Goal: Information Seeking & Learning: Learn about a topic

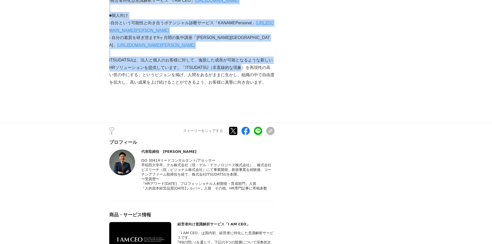
scroll to position [1699, 0]
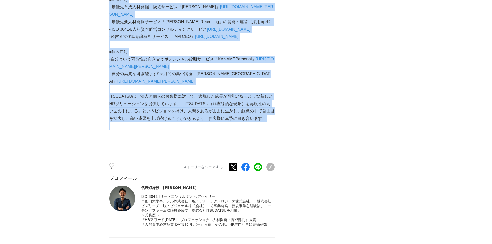
drag, startPoint x: 111, startPoint y: 45, endPoint x: 271, endPoint y: 75, distance: 162.6
copy section "#1【経営者向け】未来は描くものではない〜実在する未来と幻影の未来〜 経営者 #経営者 #人材育成 #コーチング 2024年9月3日 10時10分 株式会社I…"
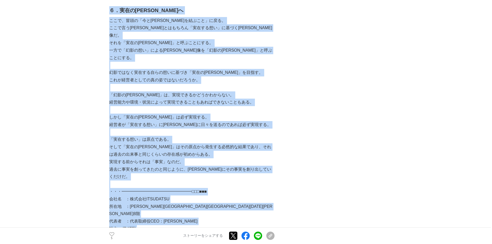
scroll to position [1492, 0]
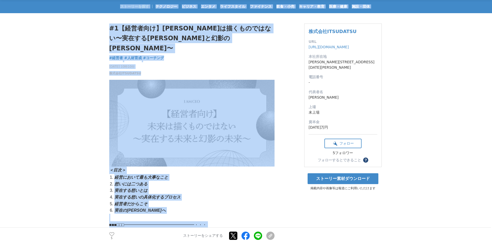
scroll to position [0, 0]
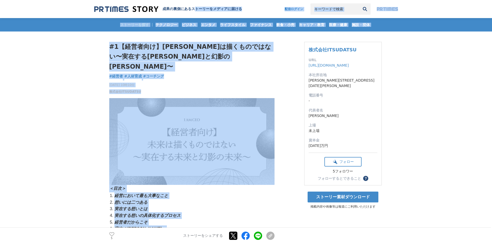
drag, startPoint x: 267, startPoint y: 80, endPoint x: 194, endPoint y: 3, distance: 106.2
copy body "トーリーをメディアに届ける 配信ログイン 検索履歴 全て削除 検索履歴 全て削除 ストーリーを探す テクノロジー ビジネス エンタメ ライフスタイル ファイナ…"
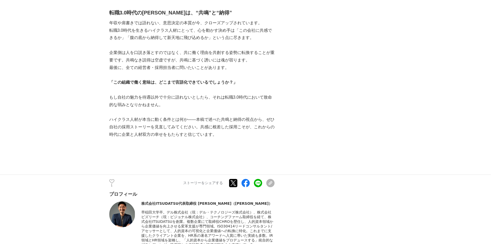
scroll to position [2675, 0]
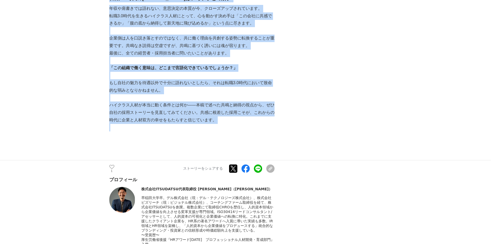
drag, startPoint x: 110, startPoint y: 43, endPoint x: 201, endPoint y: 113, distance: 115.3
copy section "lo0.0ips“dolorsit” ─ ametconsectetu？ ad #el #se #doeius 4938t6i03u 05l07e doloR…"
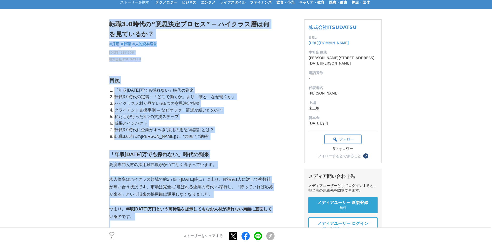
scroll to position [0, 0]
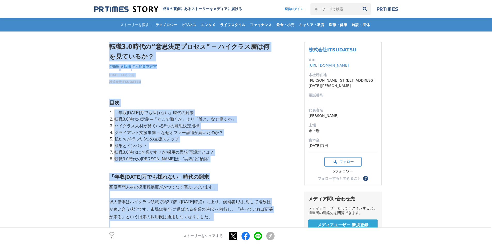
click at [317, 51] on link "株式会社ITSUDATSU" at bounding box center [333, 49] width 48 height 5
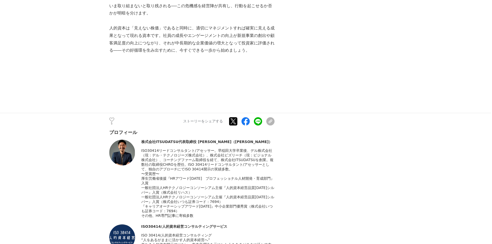
scroll to position [1314, 0]
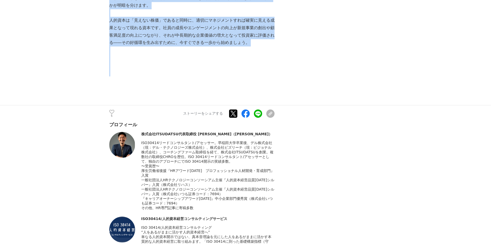
drag, startPoint x: 111, startPoint y: 45, endPoint x: 169, endPoint y: 93, distance: 75.5
copy section "人的資本スコアが示す“見えない株価” 人的資本経営 #人的資本経営 #人的資本 #ISO30414 2025年6月24日 10時00分 株式会社ITSUDAT…"
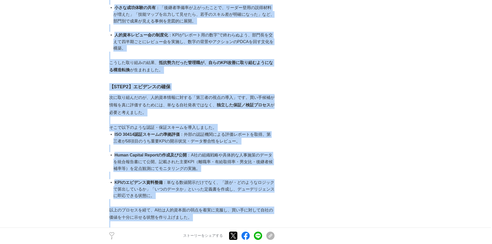
scroll to position [1563, 0]
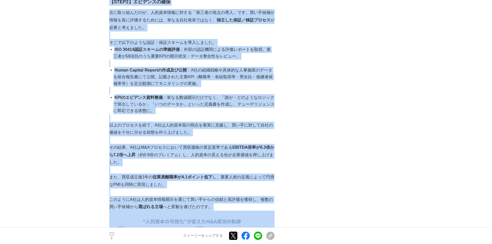
drag, startPoint x: 110, startPoint y: 44, endPoint x: 137, endPoint y: 251, distance: 208.5
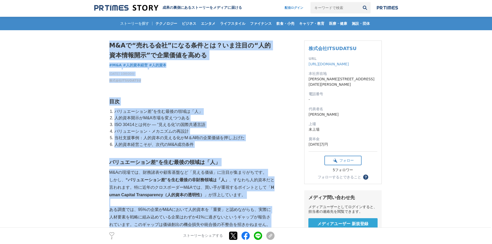
scroll to position [0, 0]
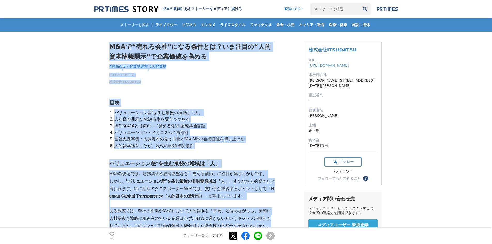
click at [156, 122] on li "人的資本開示がM&A市場を変えつつある" at bounding box center [193, 119] width 161 height 7
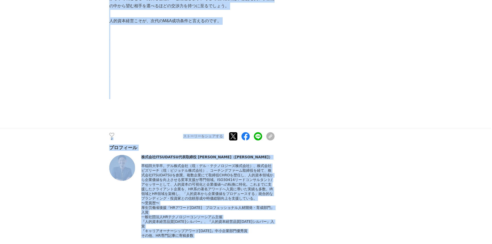
scroll to position [2017, 0]
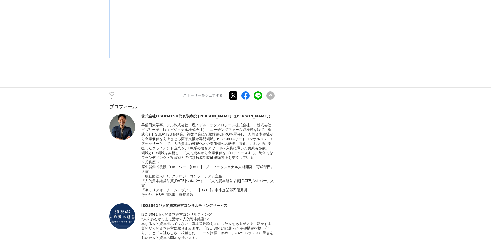
drag, startPoint x: 111, startPoint y: 44, endPoint x: 130, endPoint y: 51, distance: 20.1
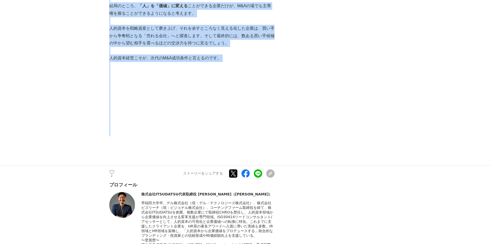
scroll to position [1887, 0]
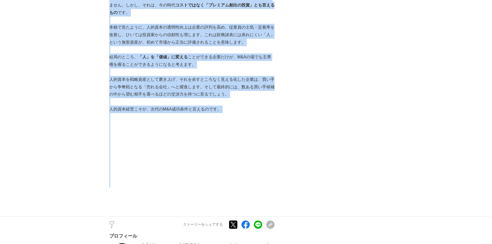
copy section "M&Aで“売れる会社”になる条件とは？いま注目の“人的資本情報開示”で企業価値を高める M&A #M&A #人的資本経営 #人的資本 2025年7月29日 1…"
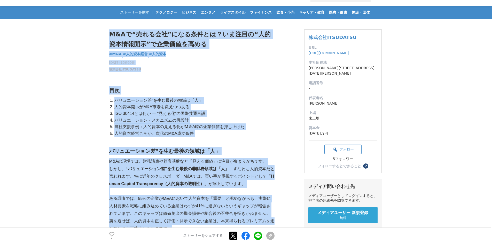
scroll to position [0, 0]
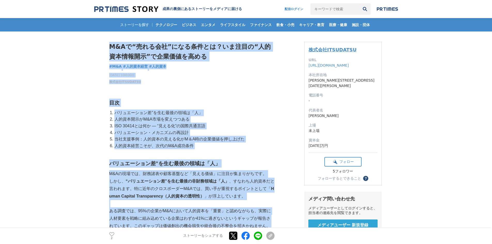
click at [331, 49] on link "株式会社ITSUDATSU" at bounding box center [333, 49] width 48 height 5
